Goal: Entertainment & Leisure: Consume media (video, audio)

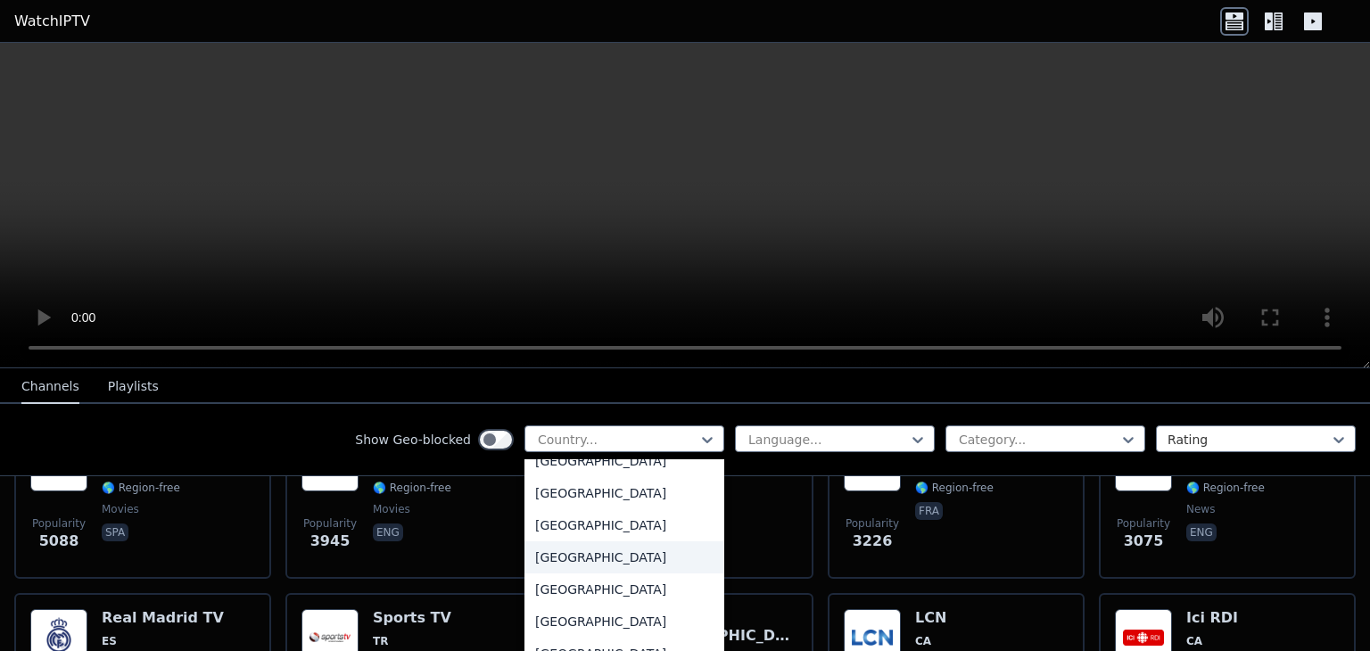
scroll to position [5264, 0]
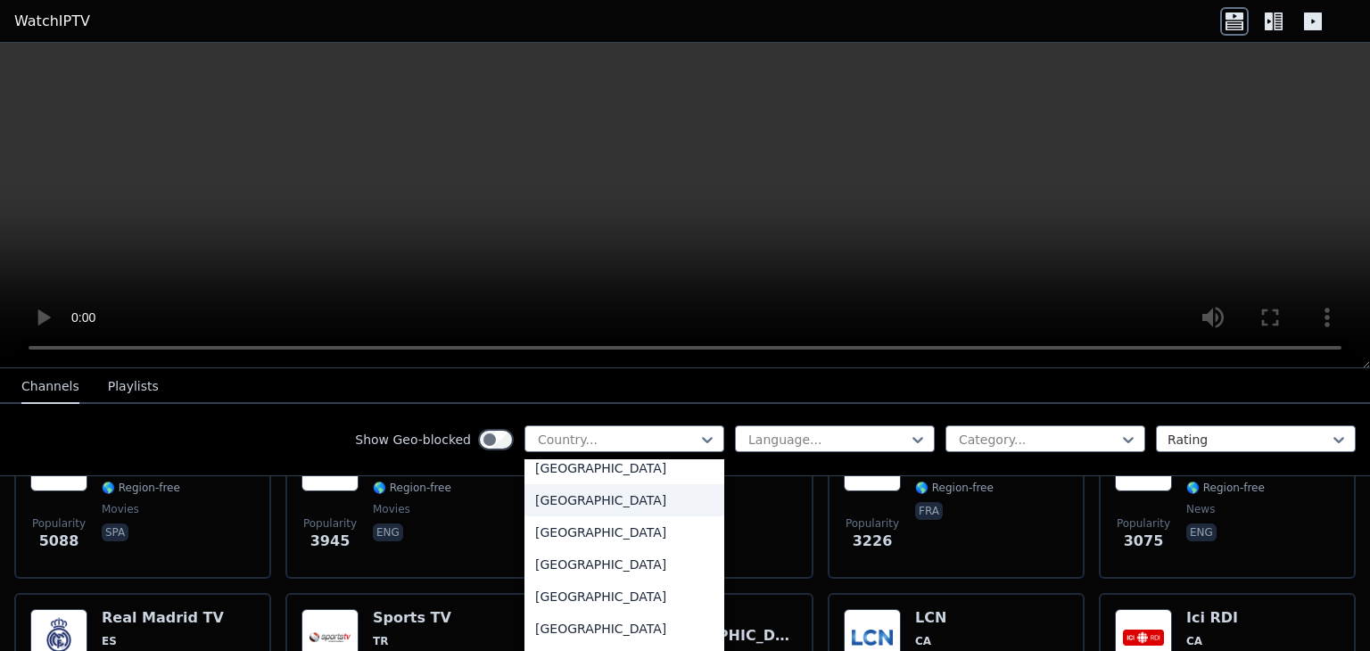
click at [540, 504] on div "[GEOGRAPHIC_DATA]" at bounding box center [625, 500] width 200 height 32
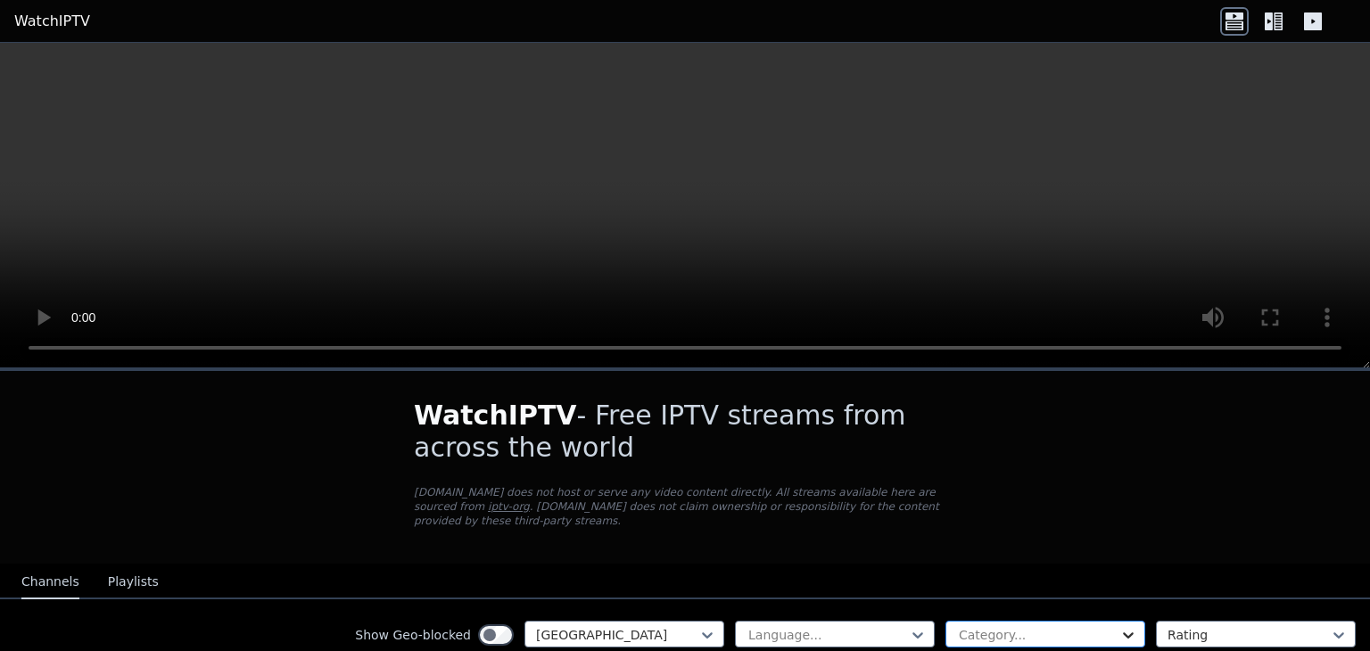
click at [1121, 626] on icon at bounding box center [1129, 635] width 18 height 18
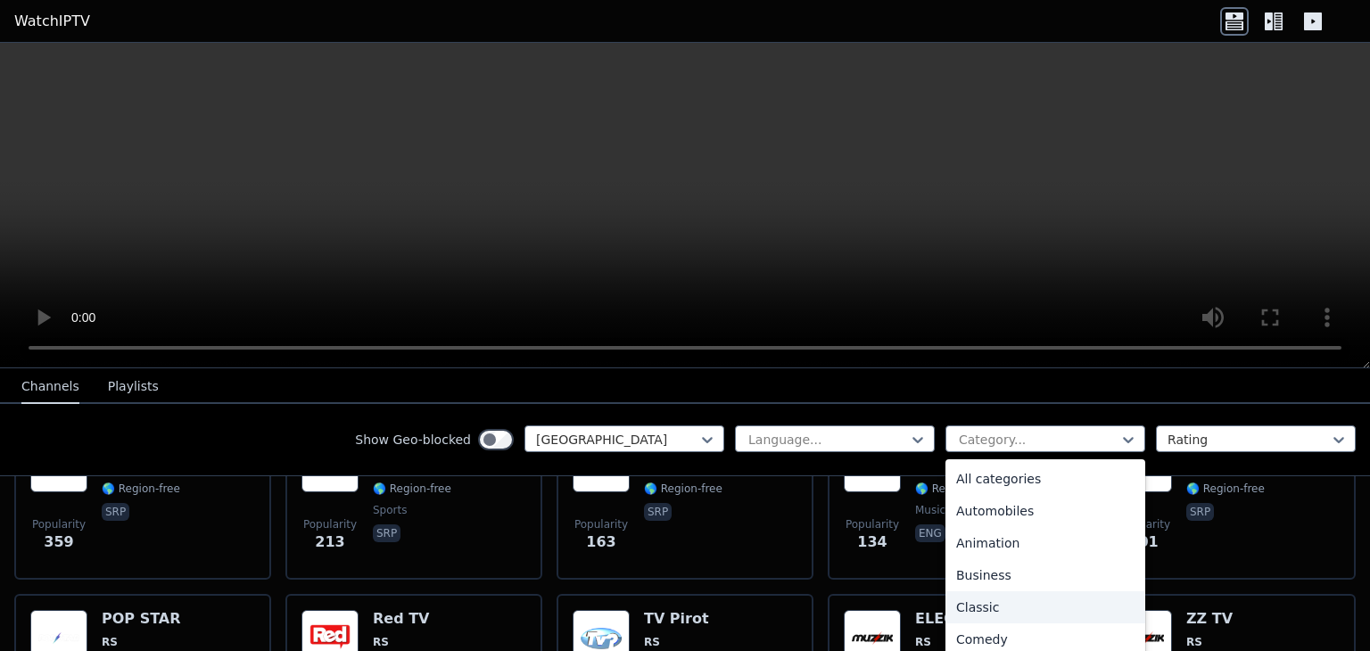
scroll to position [268, 0]
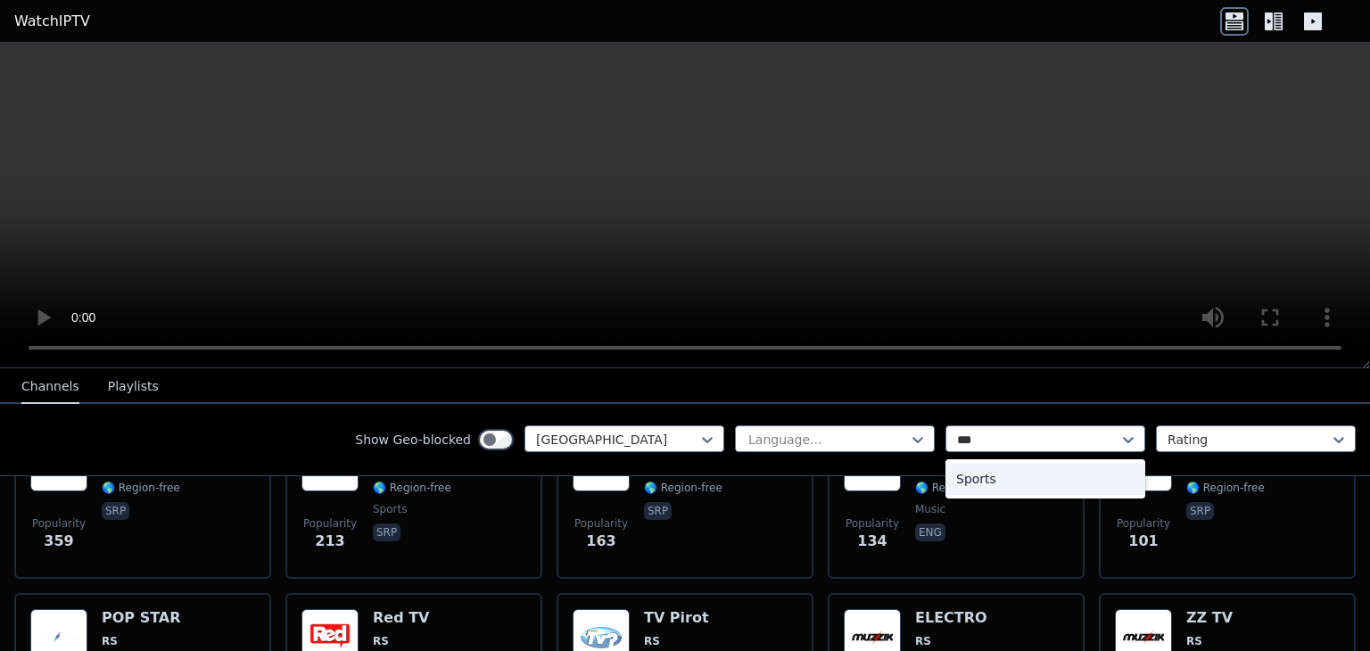
type input "****"
click at [1003, 484] on div "Sports" at bounding box center [1046, 479] width 200 height 32
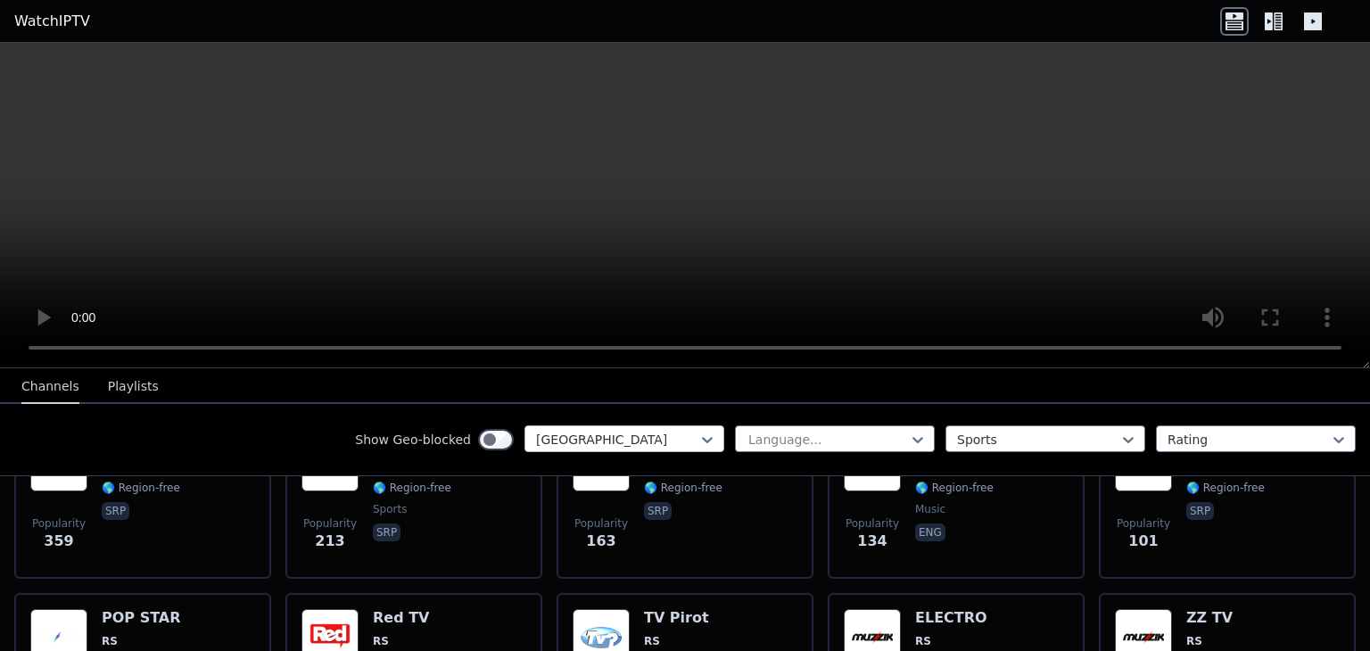
scroll to position [253, 0]
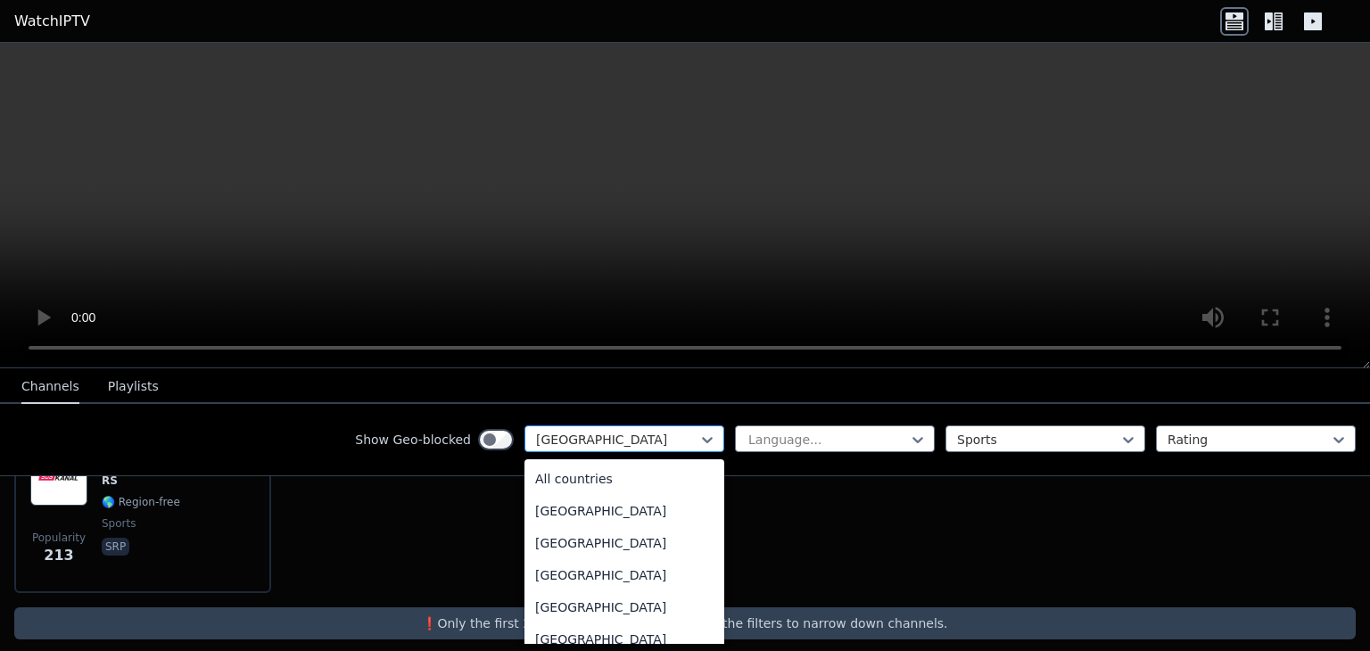
click at [678, 434] on div at bounding box center [617, 440] width 162 height 18
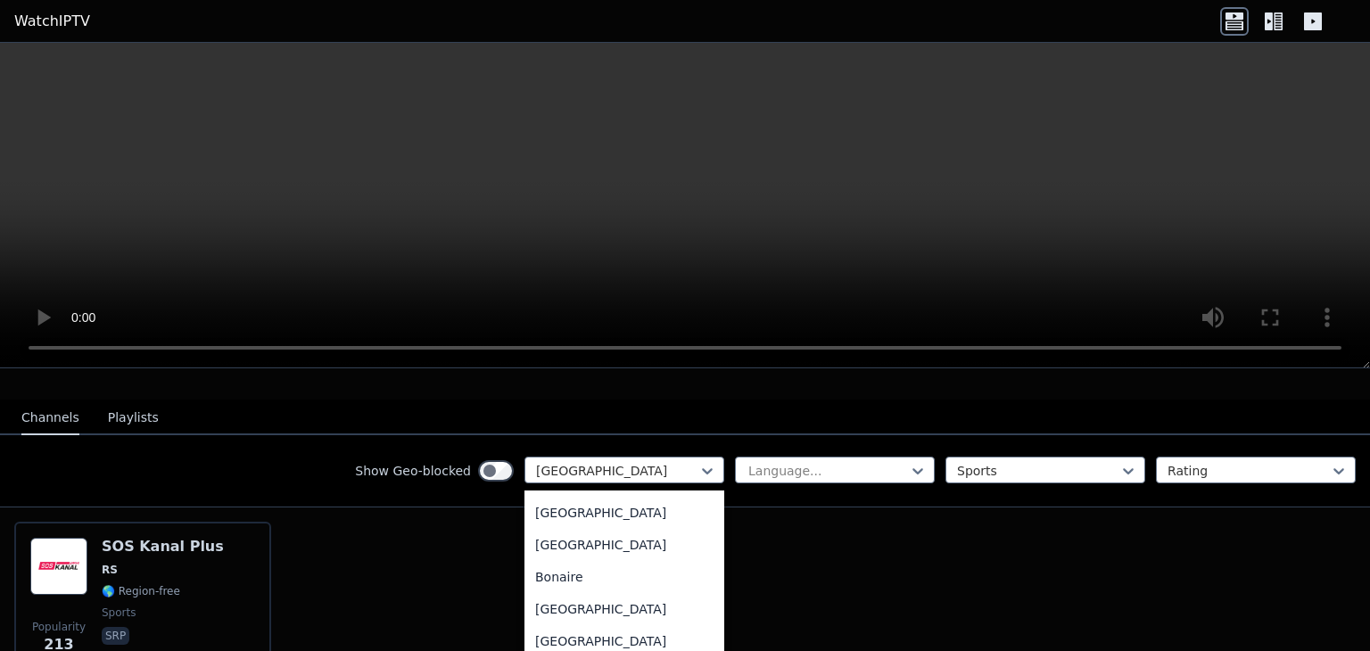
scroll to position [0, 0]
click at [617, 501] on div "All countries" at bounding box center [625, 510] width 200 height 32
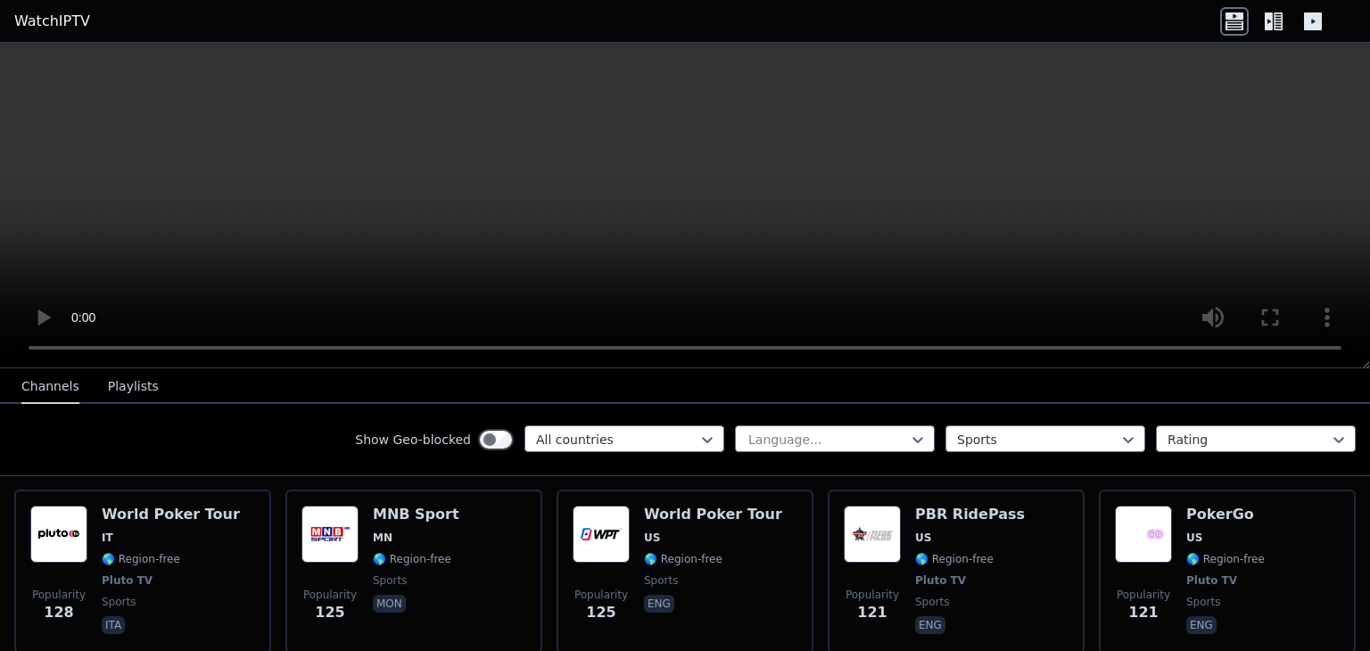
scroll to position [3108, 0]
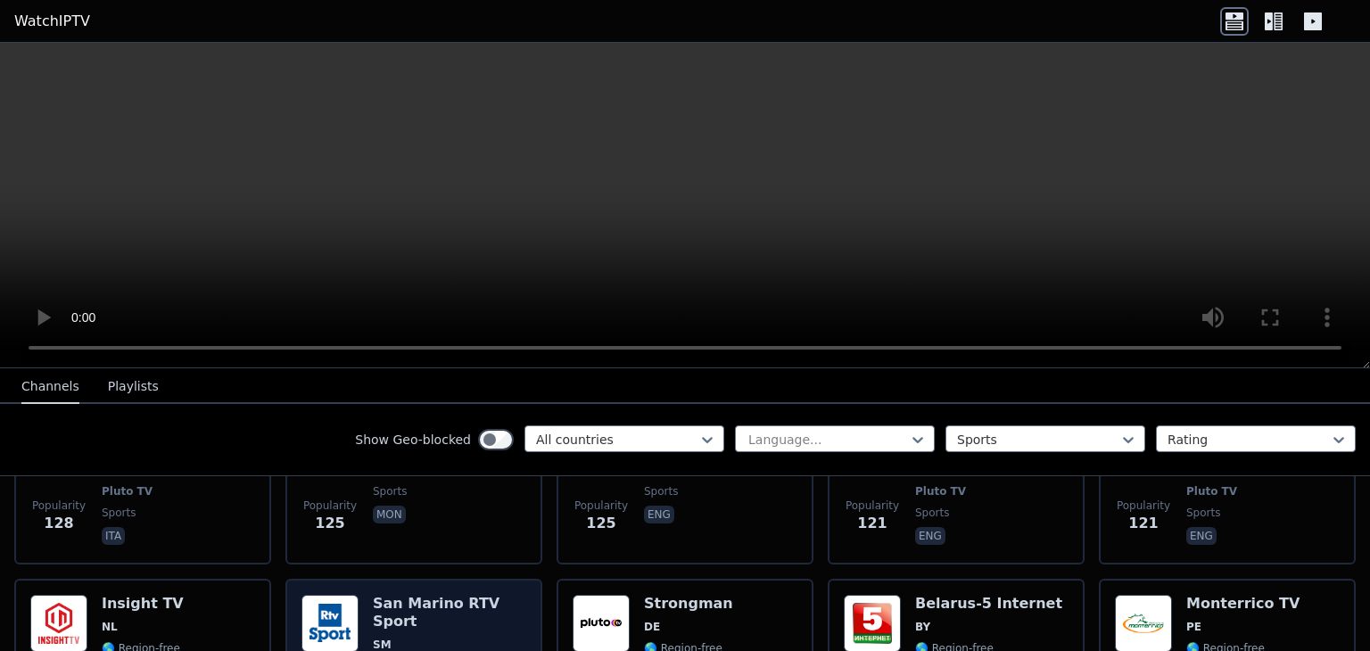
click at [347, 579] on div "Popularity 118 San Marino RTV Sport SM 🌎 Region-free sports ita" at bounding box center [413, 661] width 257 height 164
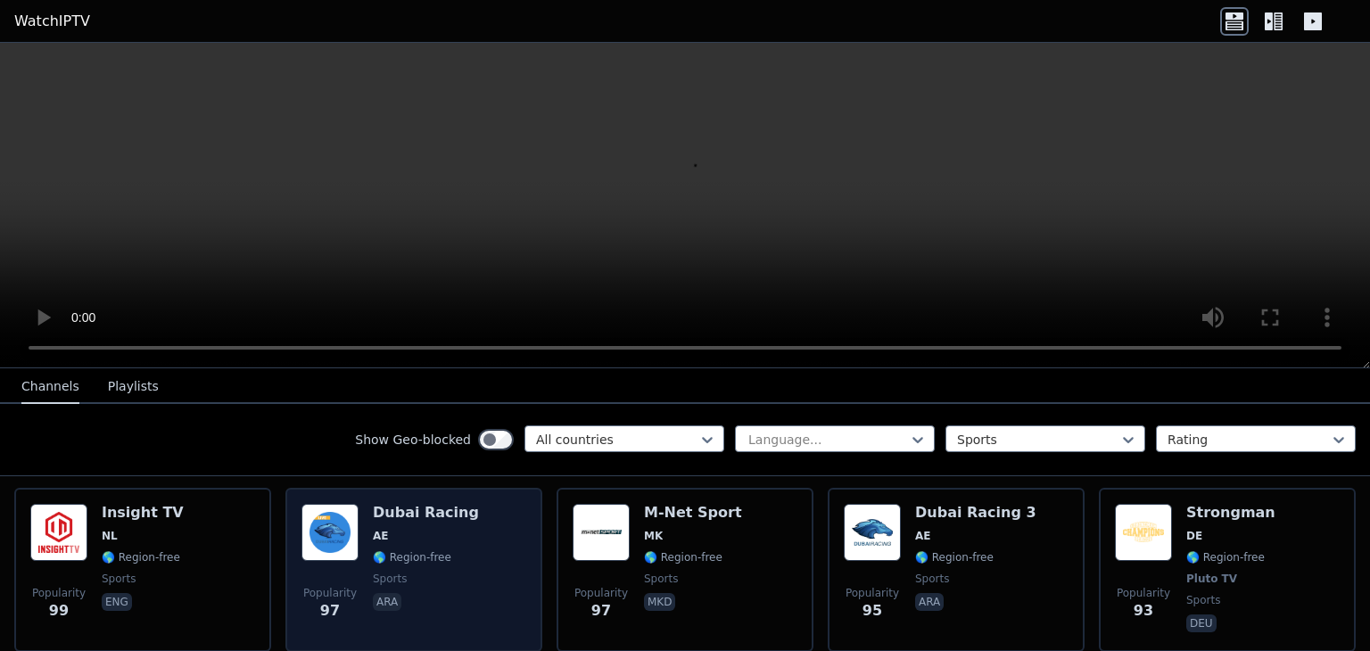
scroll to position [3554, 0]
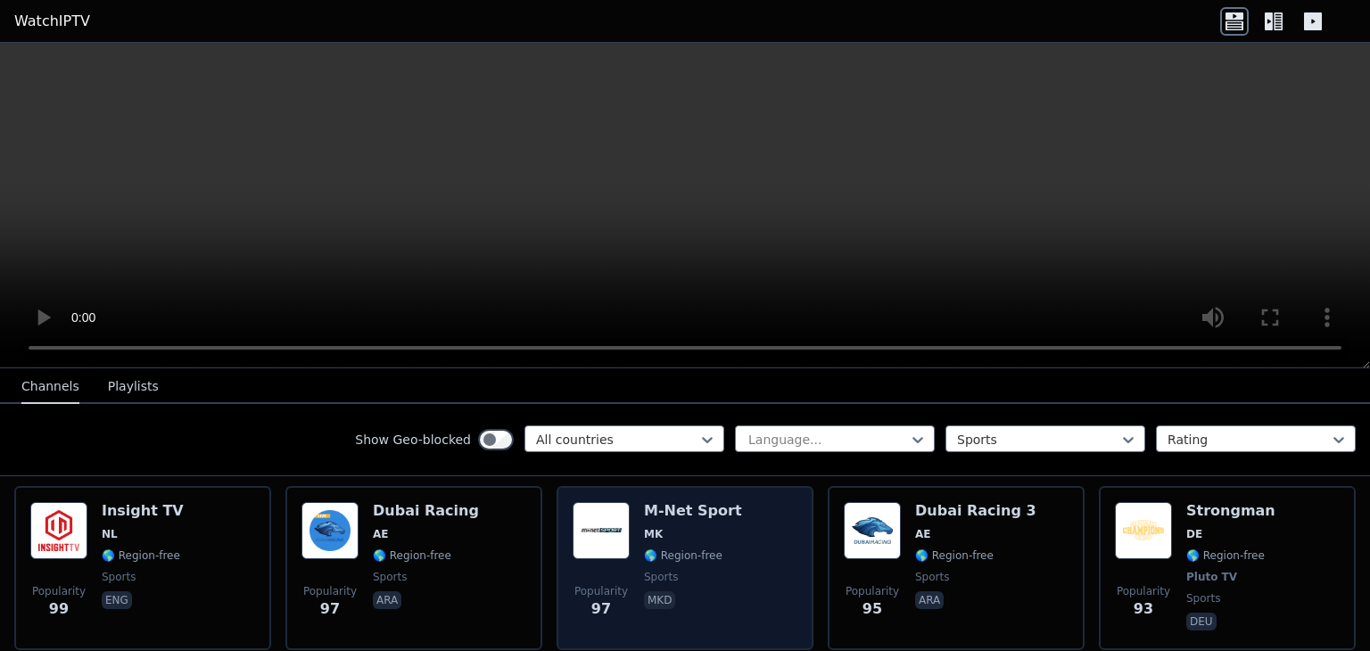
click at [592, 522] on img at bounding box center [601, 530] width 57 height 57
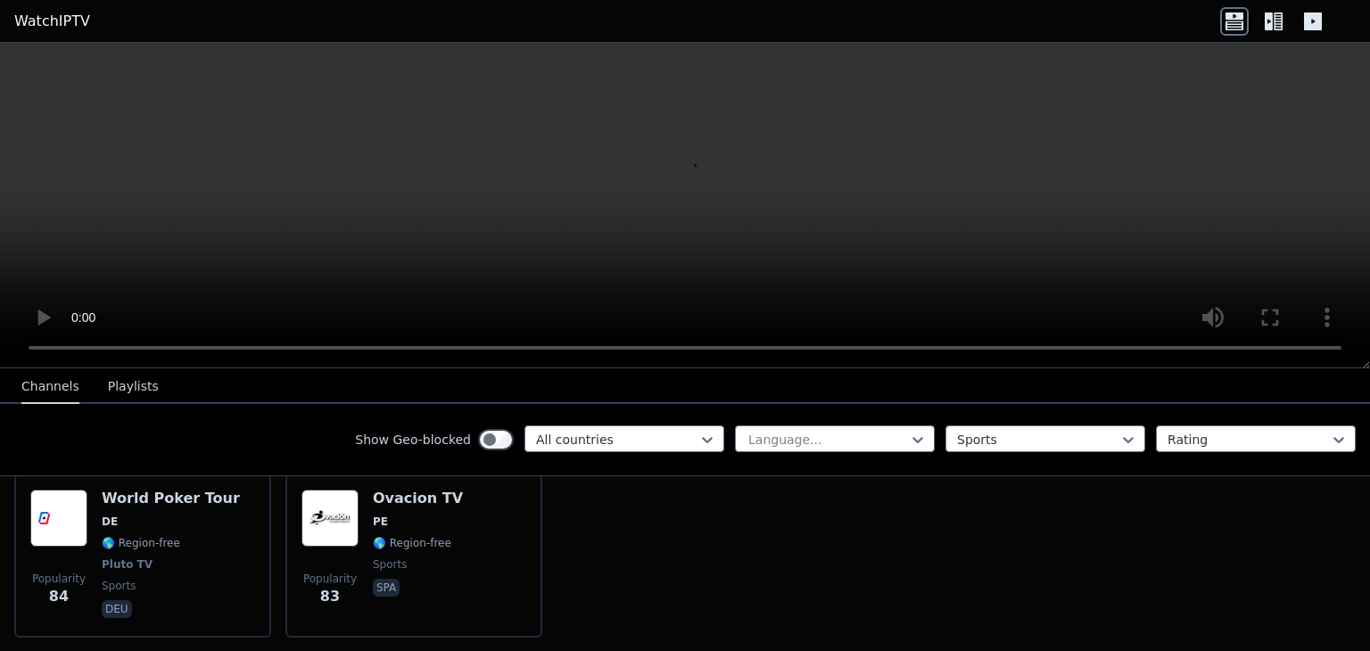
scroll to position [4132, 0]
